Goal: Submit feedback/report problem: Submit feedback/report problem

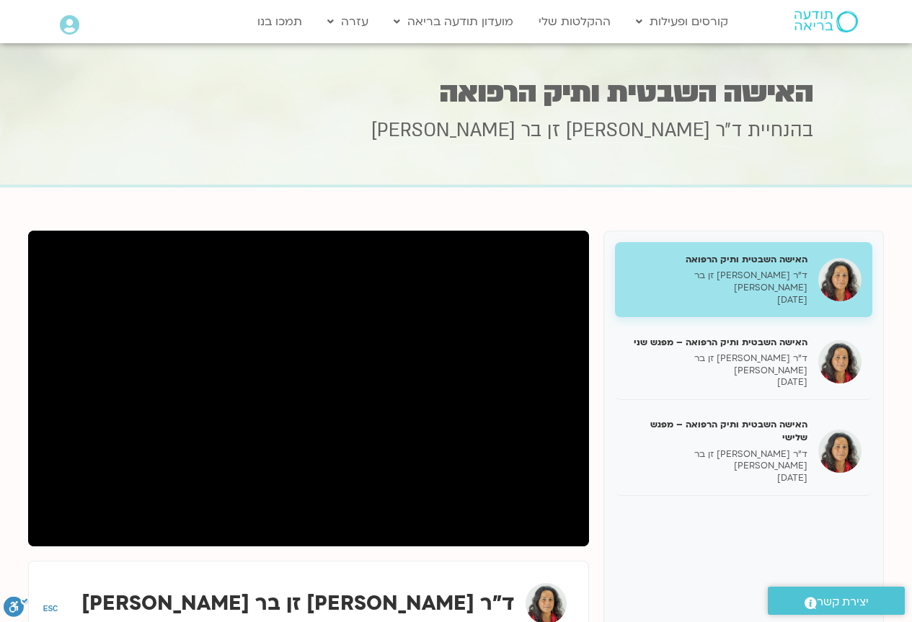
click at [73, 23] on icon at bounding box center [69, 25] width 19 height 20
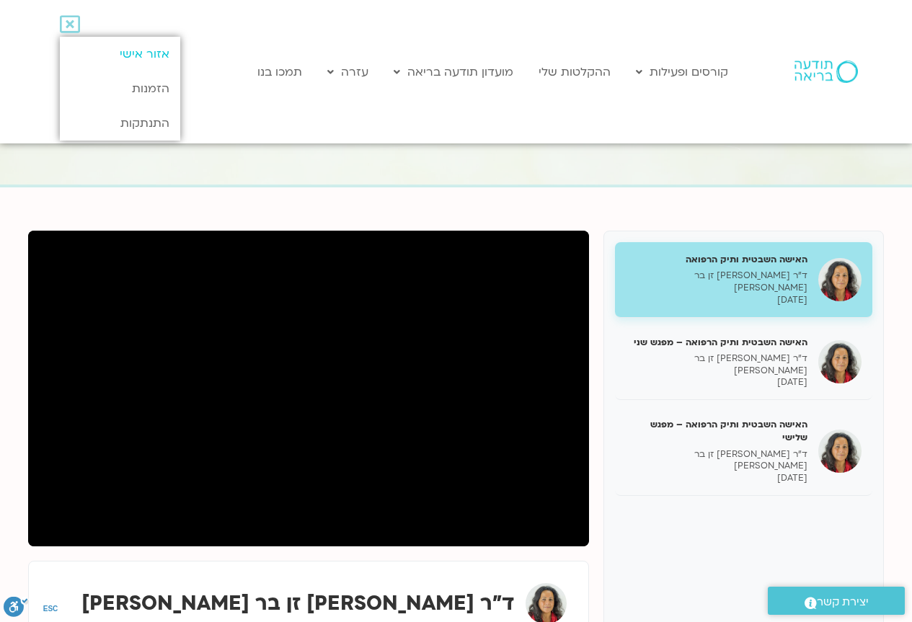
click at [112, 51] on link "אזור אישי" at bounding box center [120, 54] width 120 height 35
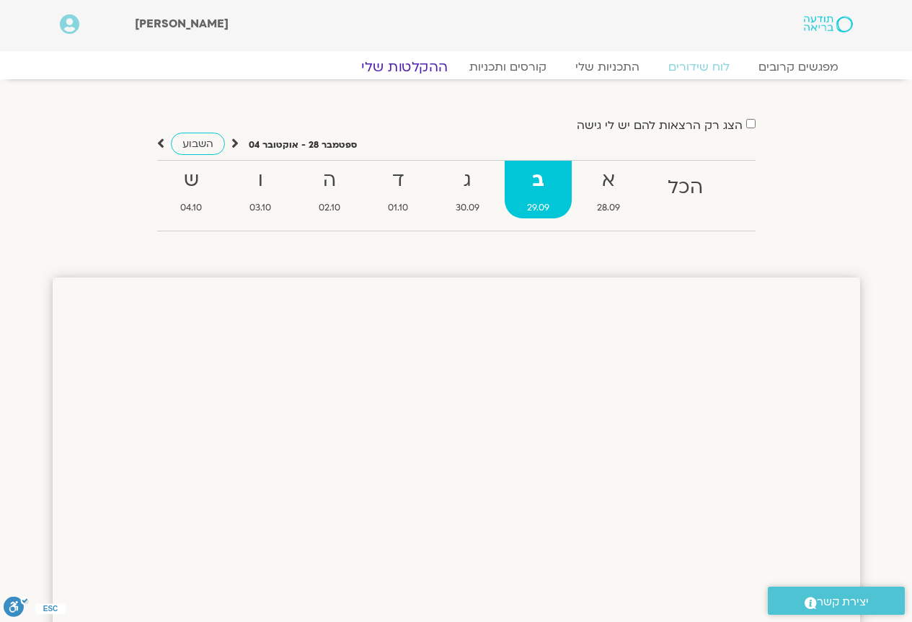
click at [405, 66] on link "ההקלטות שלי" at bounding box center [404, 66] width 121 height 17
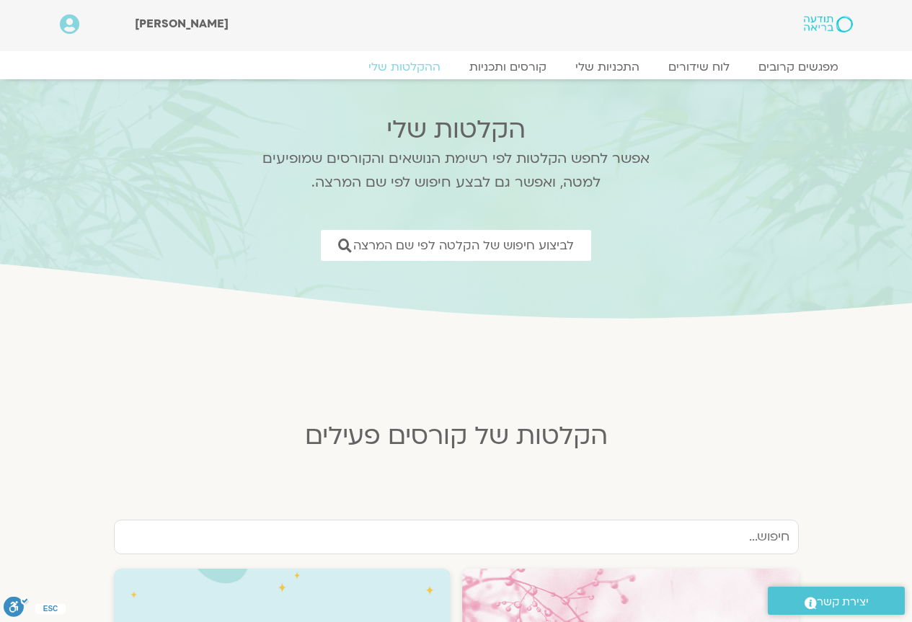
scroll to position [288, 0]
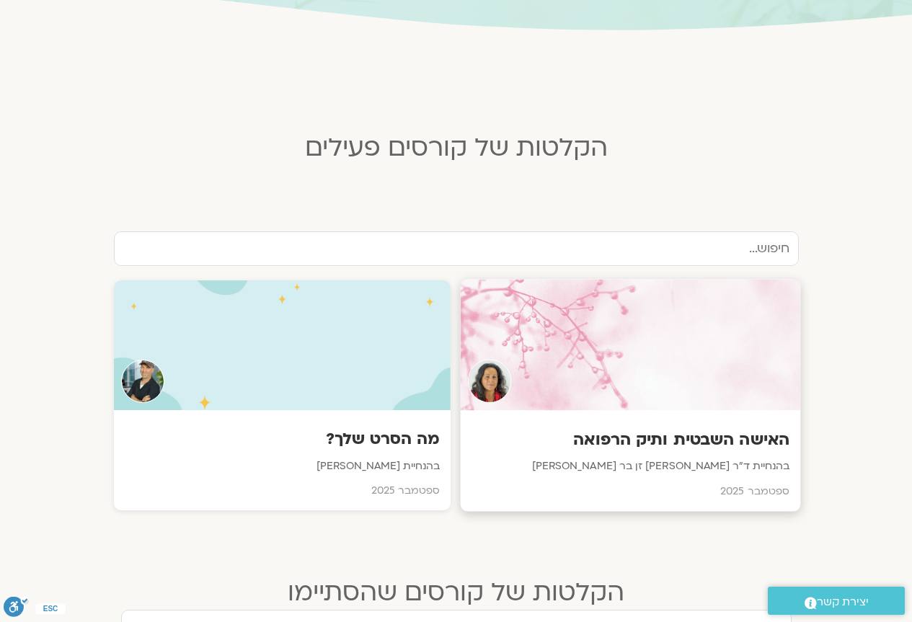
click at [596, 366] on div at bounding box center [630, 345] width 340 height 131
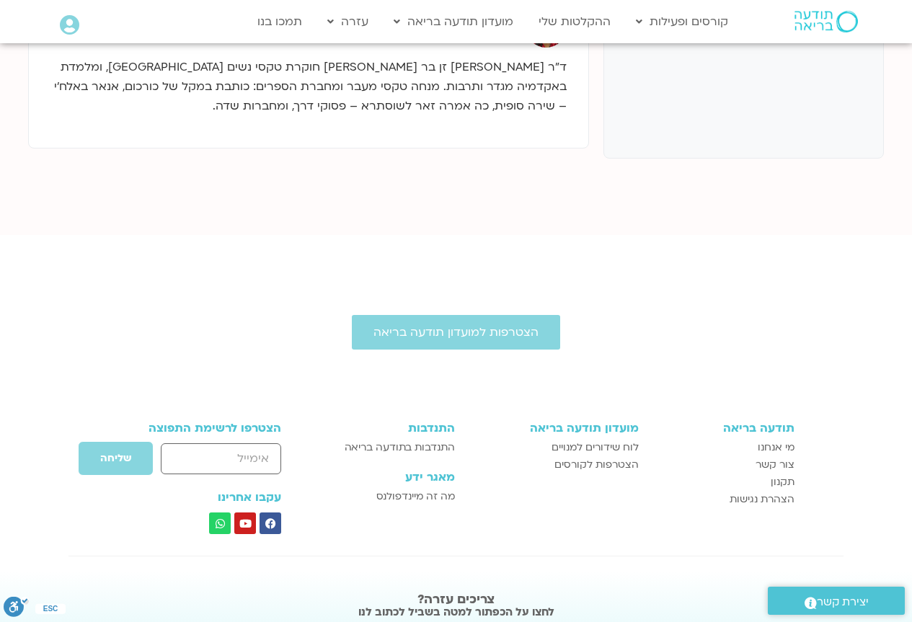
scroll to position [686, 0]
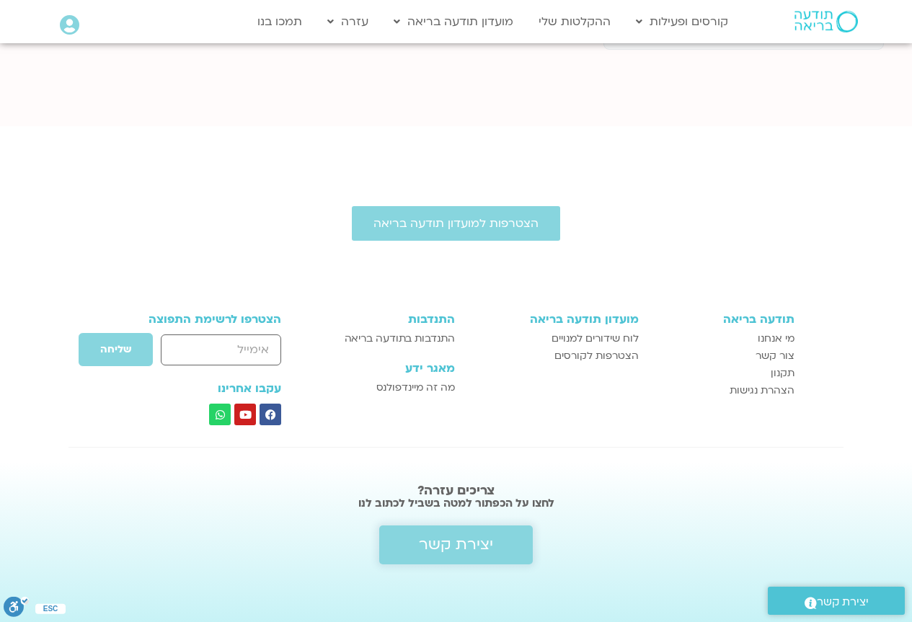
click at [464, 547] on span "יצירת קשר" at bounding box center [456, 544] width 74 height 17
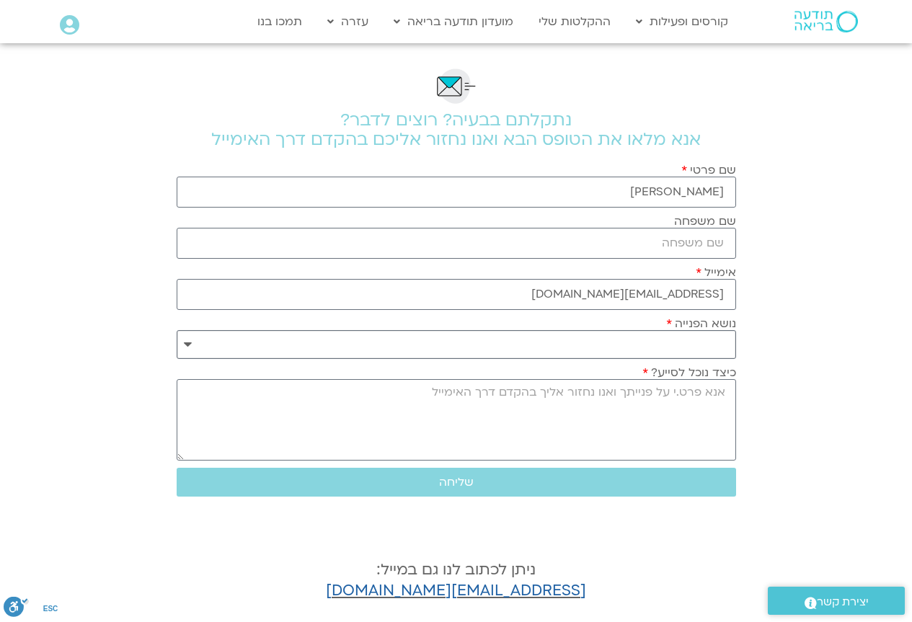
click at [626, 347] on select "**********" at bounding box center [456, 344] width 559 height 29
select select "**********"
click at [177, 330] on select "**********" at bounding box center [456, 344] width 559 height 29
click at [640, 385] on textarea "כיצד נוכל לסייע?" at bounding box center [456, 419] width 559 height 81
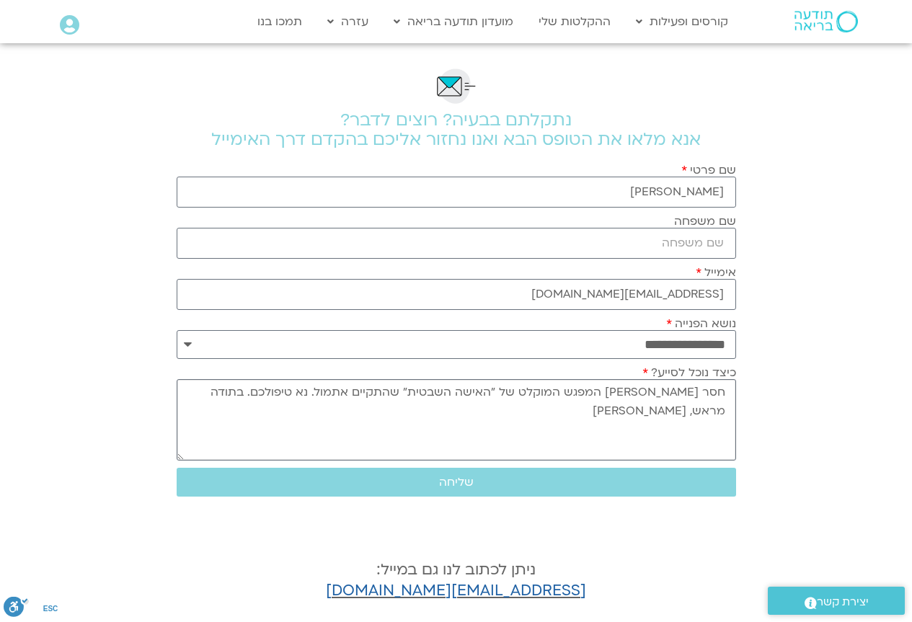
click at [598, 392] on textarea "חסר לי המפגש המוקלט של "האישה השבטית" שהתקיים אתמול. נא טיפולכם. בתודה מראש, שר…" at bounding box center [456, 419] width 559 height 81
type textarea "חסר לי המפגש המוקלט והאחרון של "האישה השבטית" שהתקיים אתמול. נא טיפולכם. בתודה …"
click at [476, 480] on span "שליחה" at bounding box center [456, 482] width 525 height 13
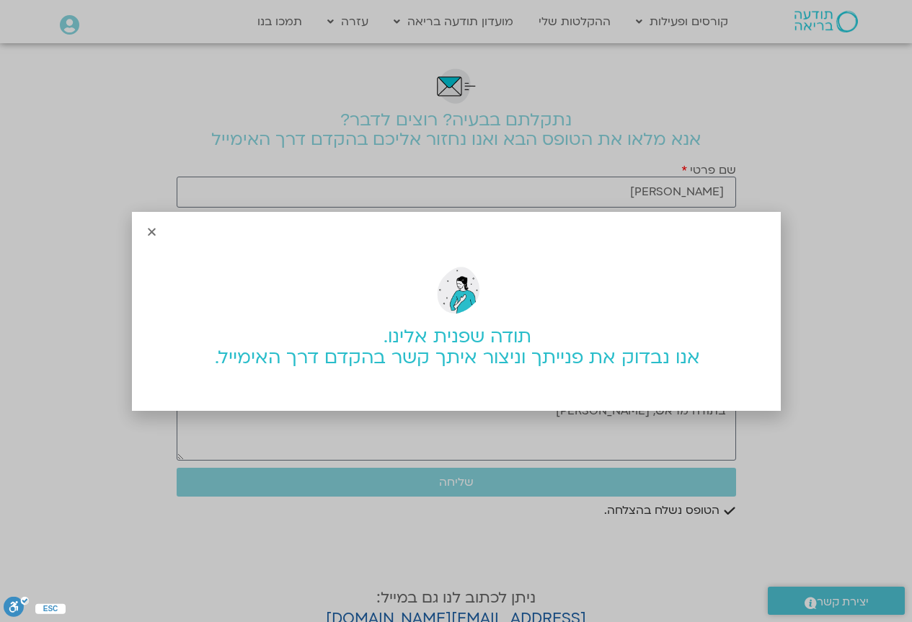
click at [147, 229] on icon "Close" at bounding box center [151, 231] width 11 height 11
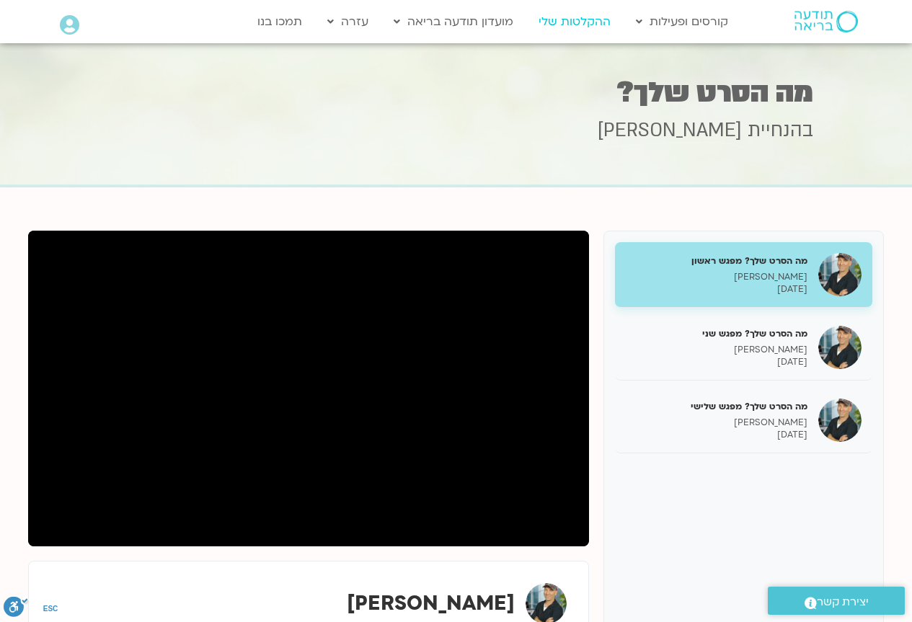
click at [564, 28] on link "ההקלטות שלי" at bounding box center [574, 21] width 87 height 27
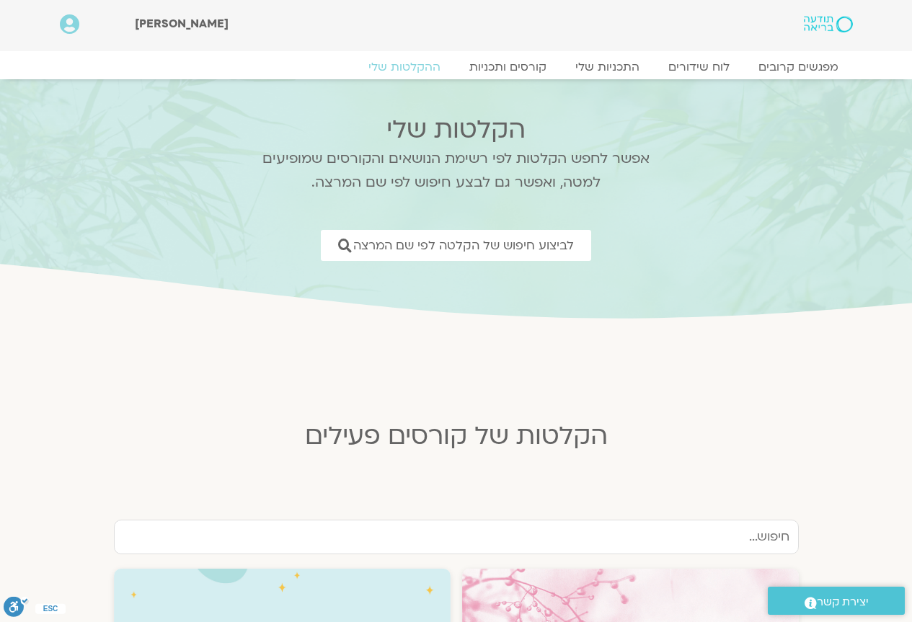
scroll to position [288, 0]
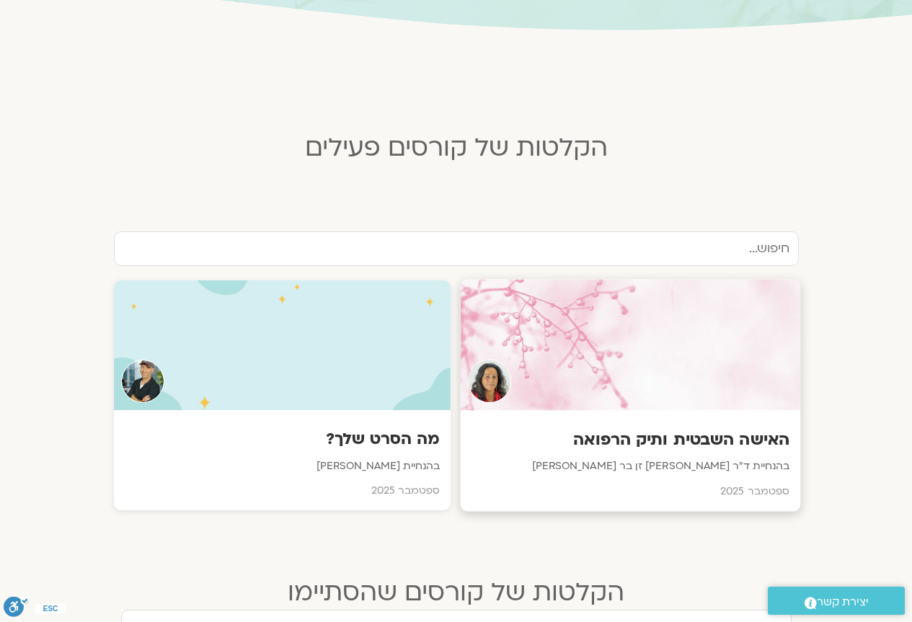
click at [626, 430] on h3 "האישה השבטית ותיק הרפואה" at bounding box center [630, 440] width 318 height 22
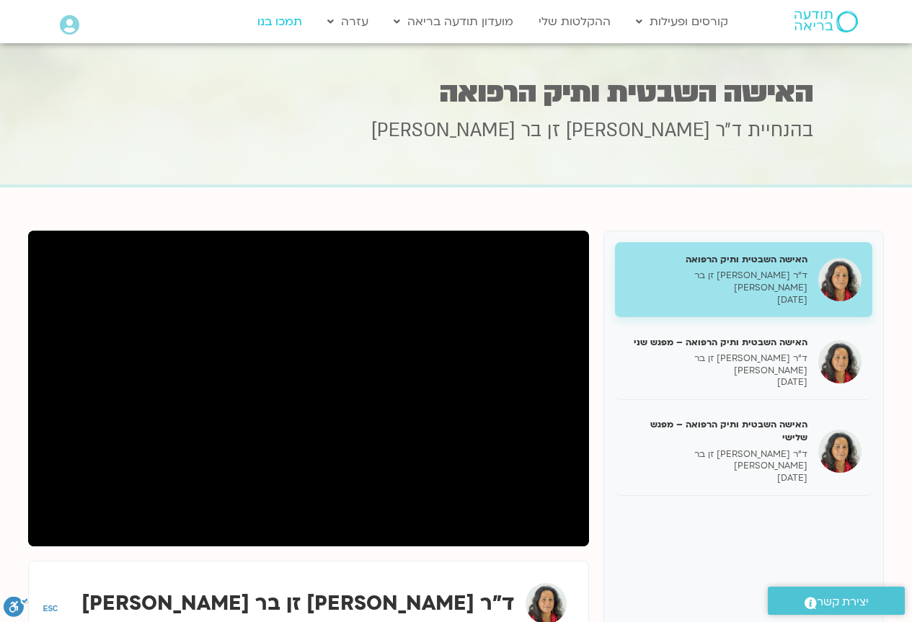
click at [294, 27] on link "תמכו בנו" at bounding box center [279, 21] width 59 height 27
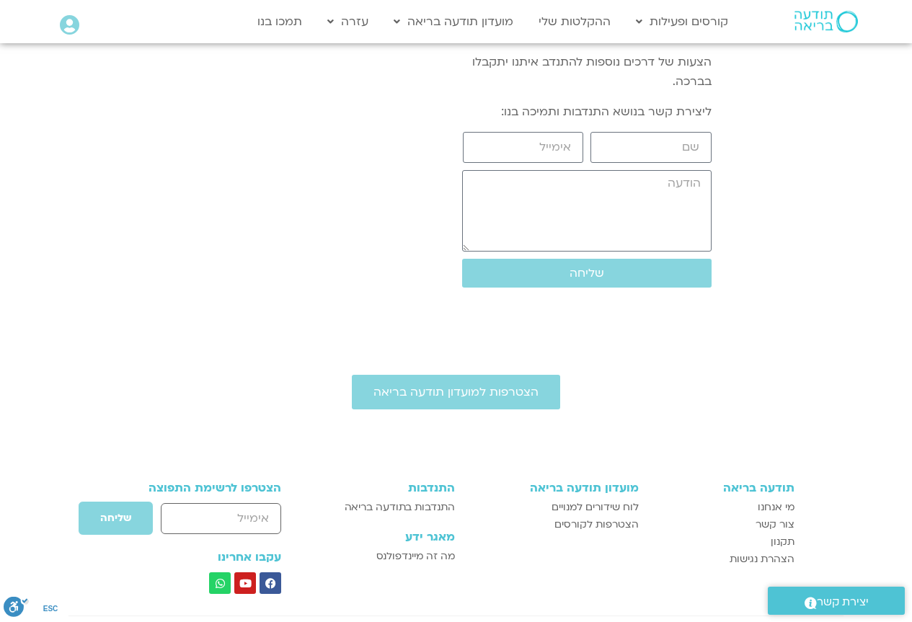
scroll to position [1951, 0]
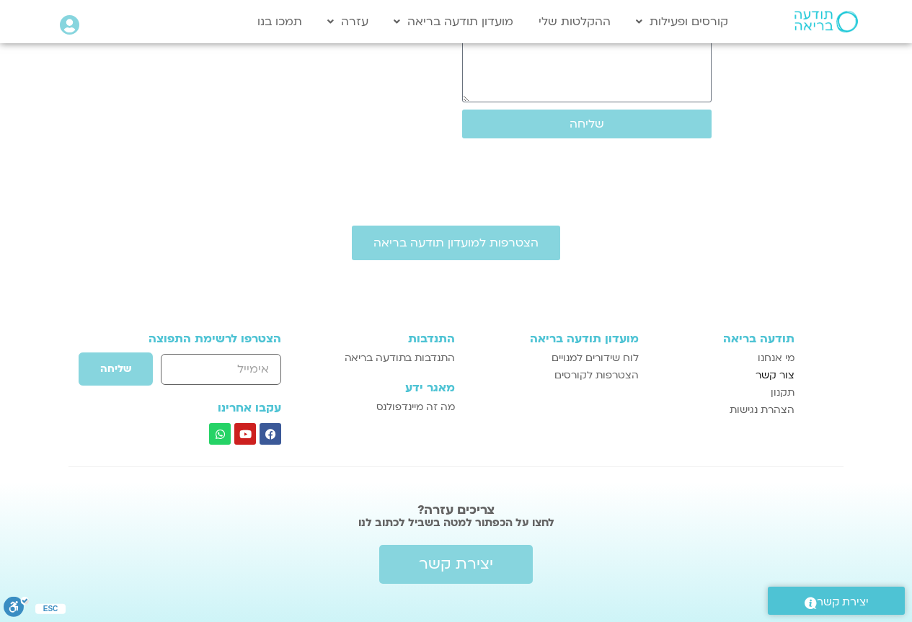
click at [766, 367] on span "צור קשר" at bounding box center [774, 375] width 39 height 17
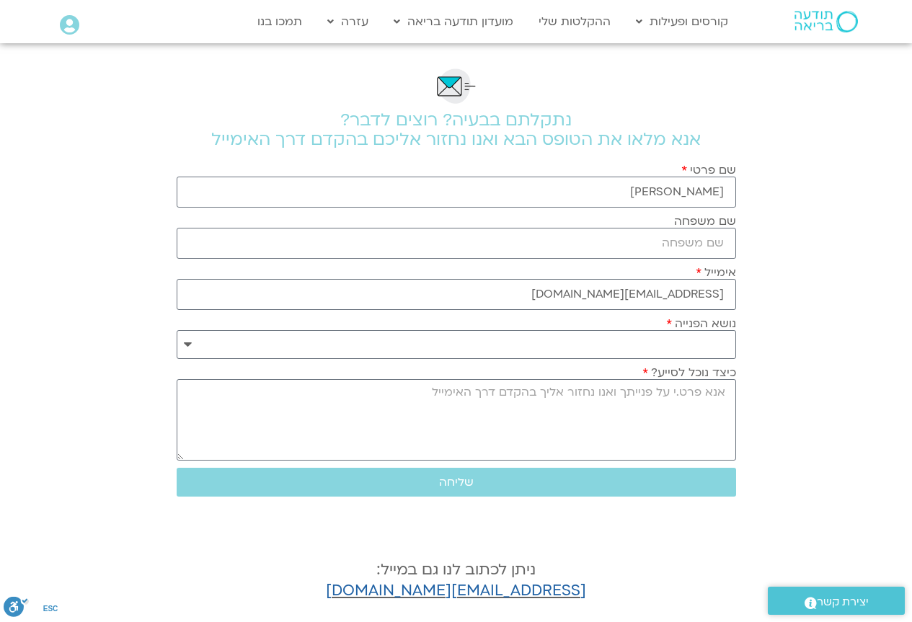
click at [833, 11] on img at bounding box center [825, 22] width 63 height 22
